Goal: Transaction & Acquisition: Purchase product/service

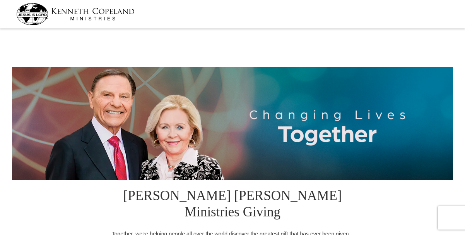
select select "[GEOGRAPHIC_DATA]"
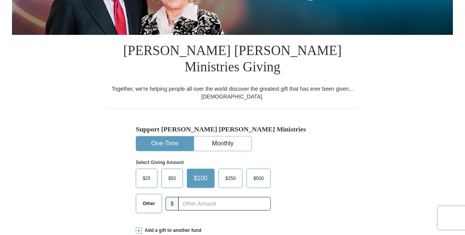
scroll to position [155, 0]
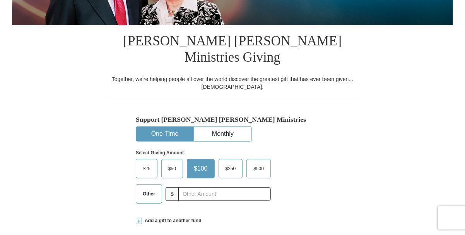
click at [152, 188] on span "Other" at bounding box center [149, 194] width 20 height 12
click at [0, 0] on input "Other" at bounding box center [0, 0] width 0 height 0
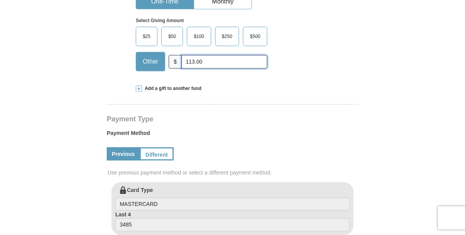
scroll to position [309, 0]
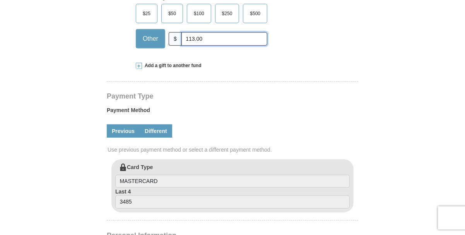
type input "113.00"
click at [159, 124] on link "Different" at bounding box center [156, 130] width 33 height 13
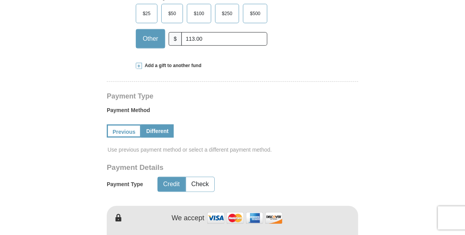
drag, startPoint x: 175, startPoint y: 163, endPoint x: 215, endPoint y: 165, distance: 39.5
click at [175, 177] on button "Credit" at bounding box center [171, 184] width 27 height 14
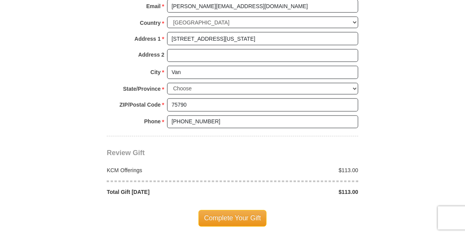
scroll to position [697, 0]
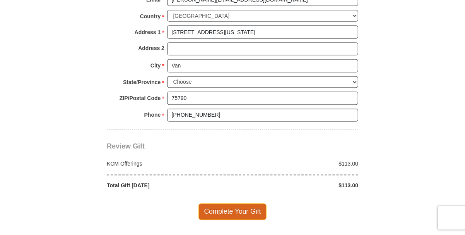
click at [233, 203] on span "Complete Your Gift" at bounding box center [233, 211] width 69 height 16
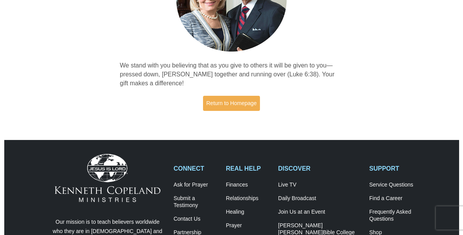
scroll to position [271, 0]
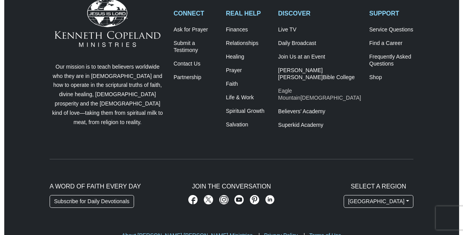
click at [319, 94] on span "[DEMOGRAPHIC_DATA]" at bounding box center [330, 97] width 61 height 6
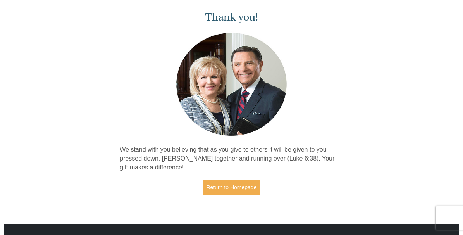
scroll to position [0, 0]
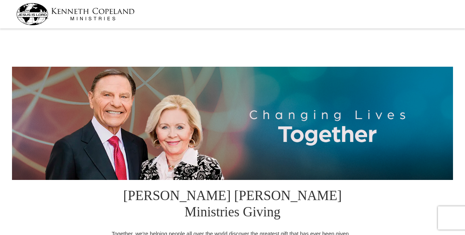
select select "[GEOGRAPHIC_DATA]"
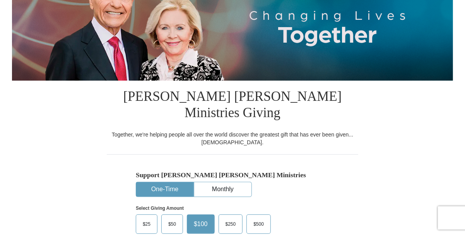
scroll to position [116, 0]
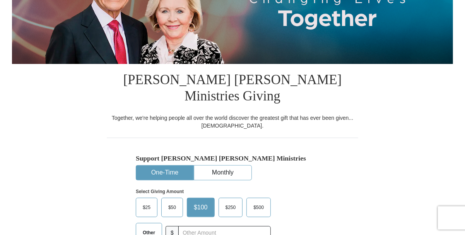
click at [149, 227] on span "Other" at bounding box center [149, 233] width 20 height 12
click at [0, 0] on input "Other" at bounding box center [0, 0] width 0 height 0
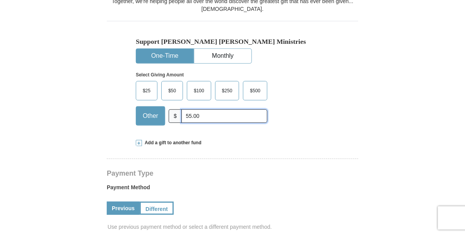
scroll to position [309, 0]
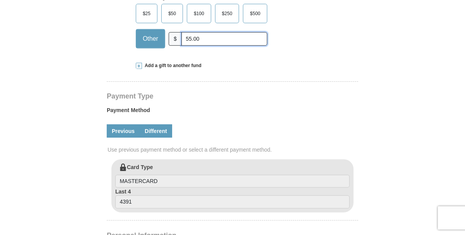
type input "55.00"
click at [158, 124] on link "Different" at bounding box center [156, 130] width 33 height 13
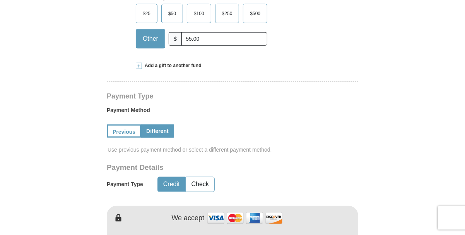
click at [173, 177] on button "Credit" at bounding box center [171, 184] width 27 height 14
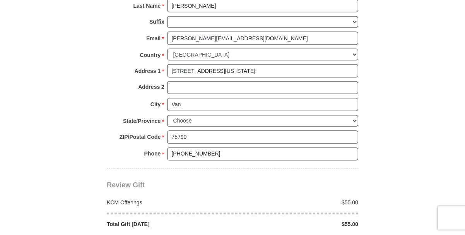
scroll to position [697, 0]
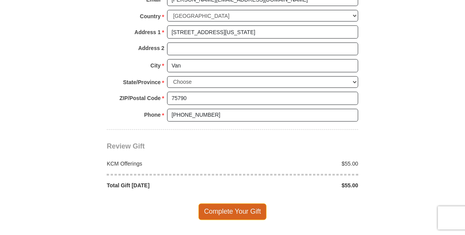
click at [232, 203] on span "Complete Your Gift" at bounding box center [233, 211] width 69 height 16
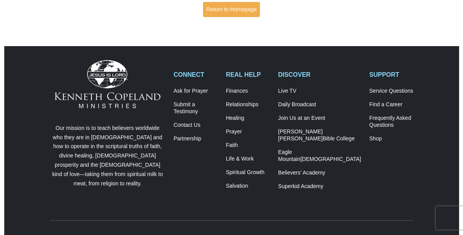
scroll to position [271, 0]
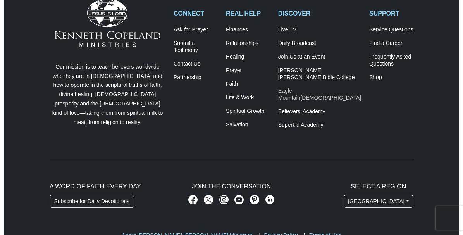
click at [330, 94] on span "[DEMOGRAPHIC_DATA]" at bounding box center [330, 97] width 61 height 6
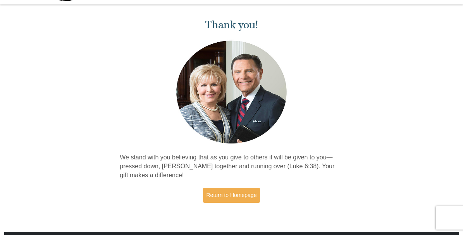
scroll to position [0, 0]
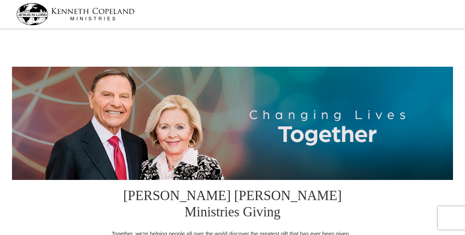
select select "[GEOGRAPHIC_DATA]"
